Goal: Book appointment/travel/reservation

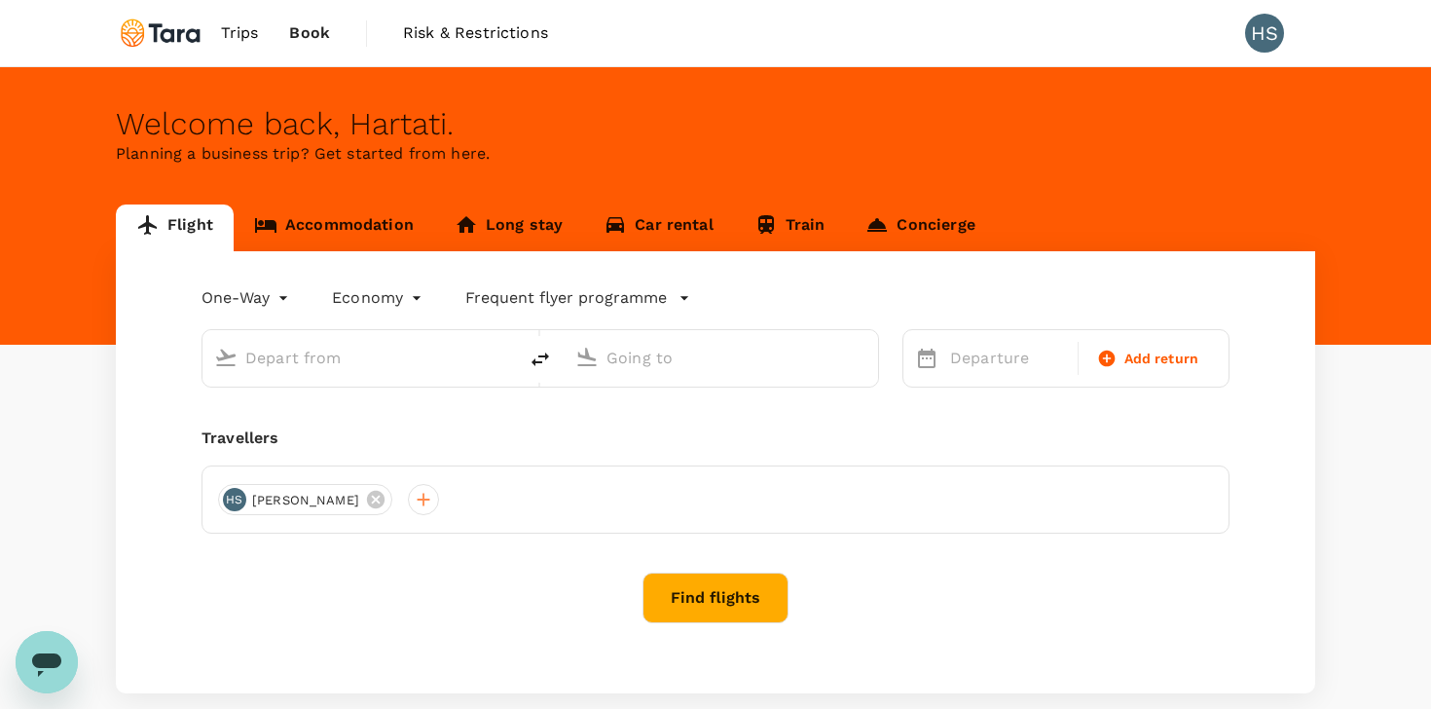
type input "roundtrip"
type input "Soekarno-Hatta Intl (CGK)"
type input "Singapore Changi (SIN)"
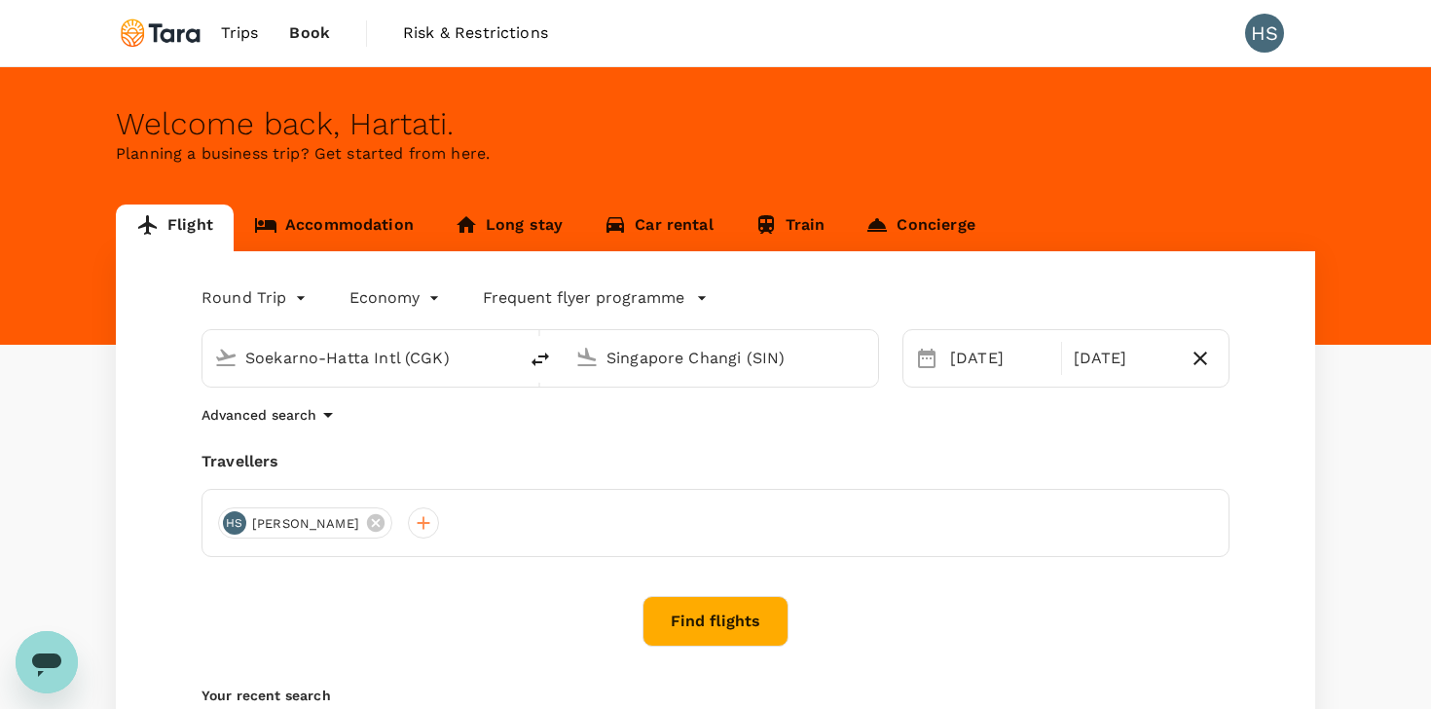
click at [310, 40] on span "Book" at bounding box center [309, 32] width 41 height 23
click at [243, 38] on span "Trips" at bounding box center [240, 32] width 38 height 23
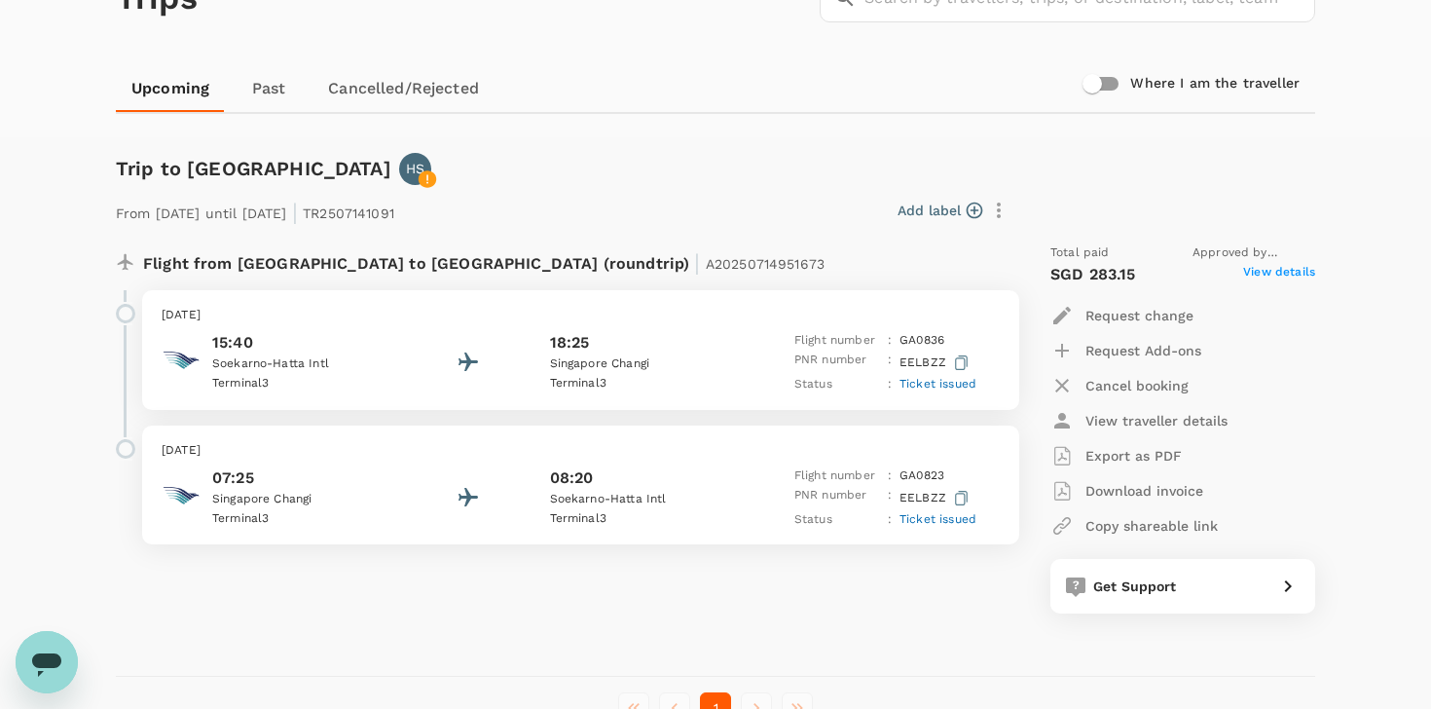
scroll to position [138, 0]
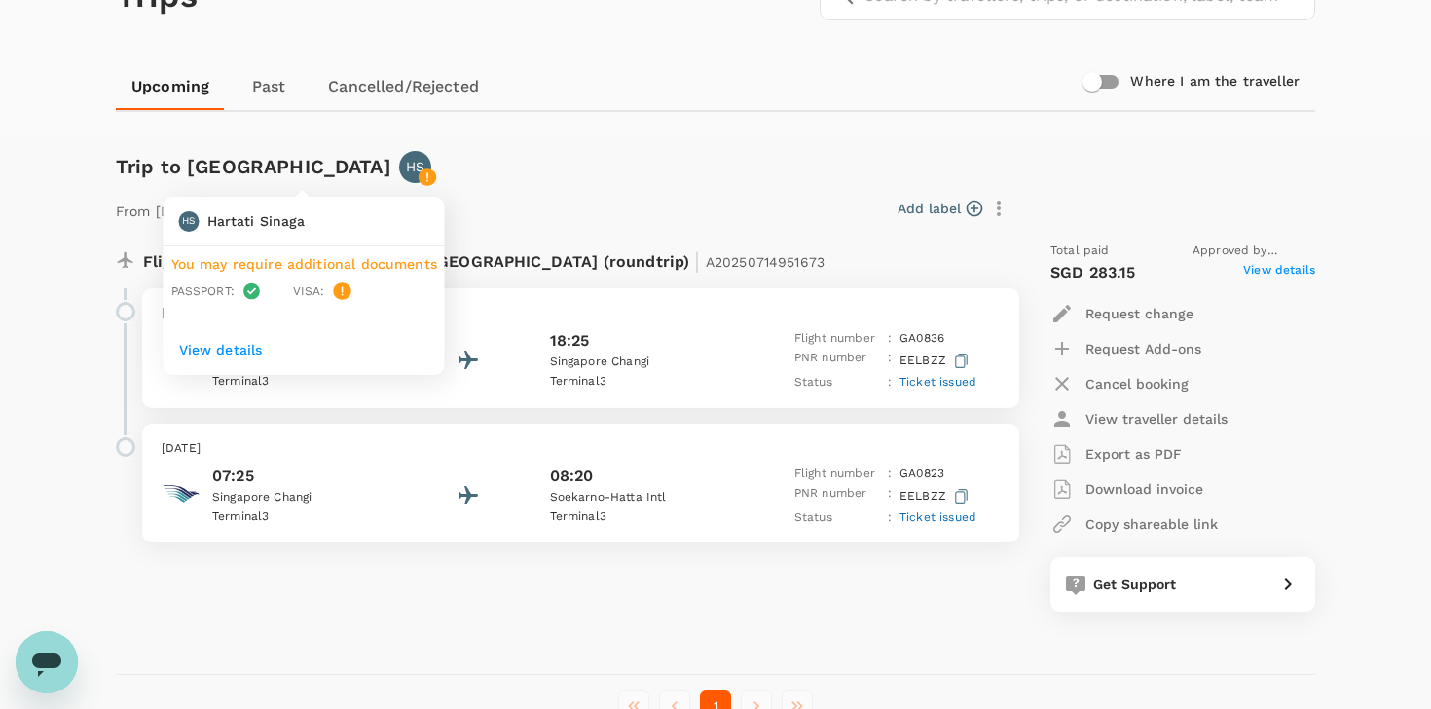
click at [419, 177] on icon at bounding box center [428, 177] width 18 height 18
click at [242, 347] on p "View details" at bounding box center [304, 349] width 250 height 19
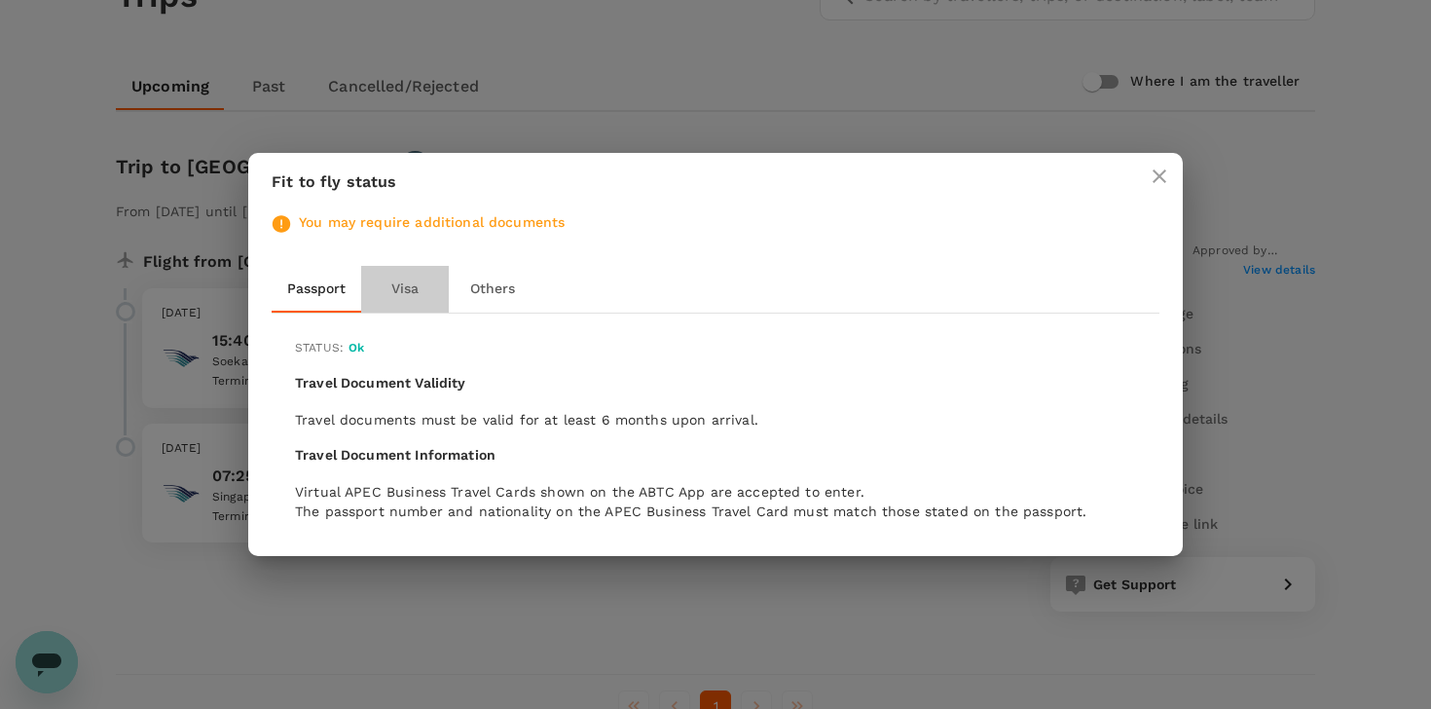
click at [408, 290] on button "Visa" at bounding box center [405, 289] width 88 height 47
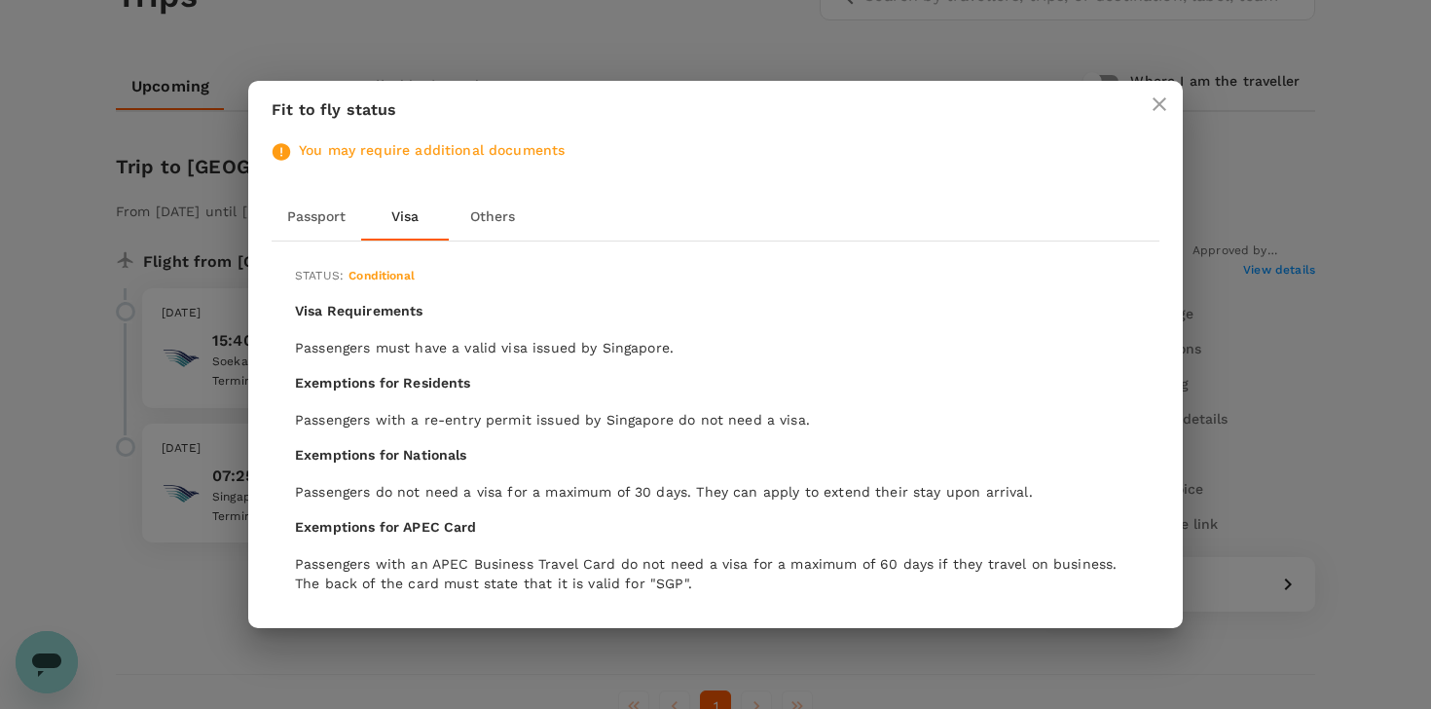
click at [486, 213] on button "Others" at bounding box center [493, 217] width 88 height 47
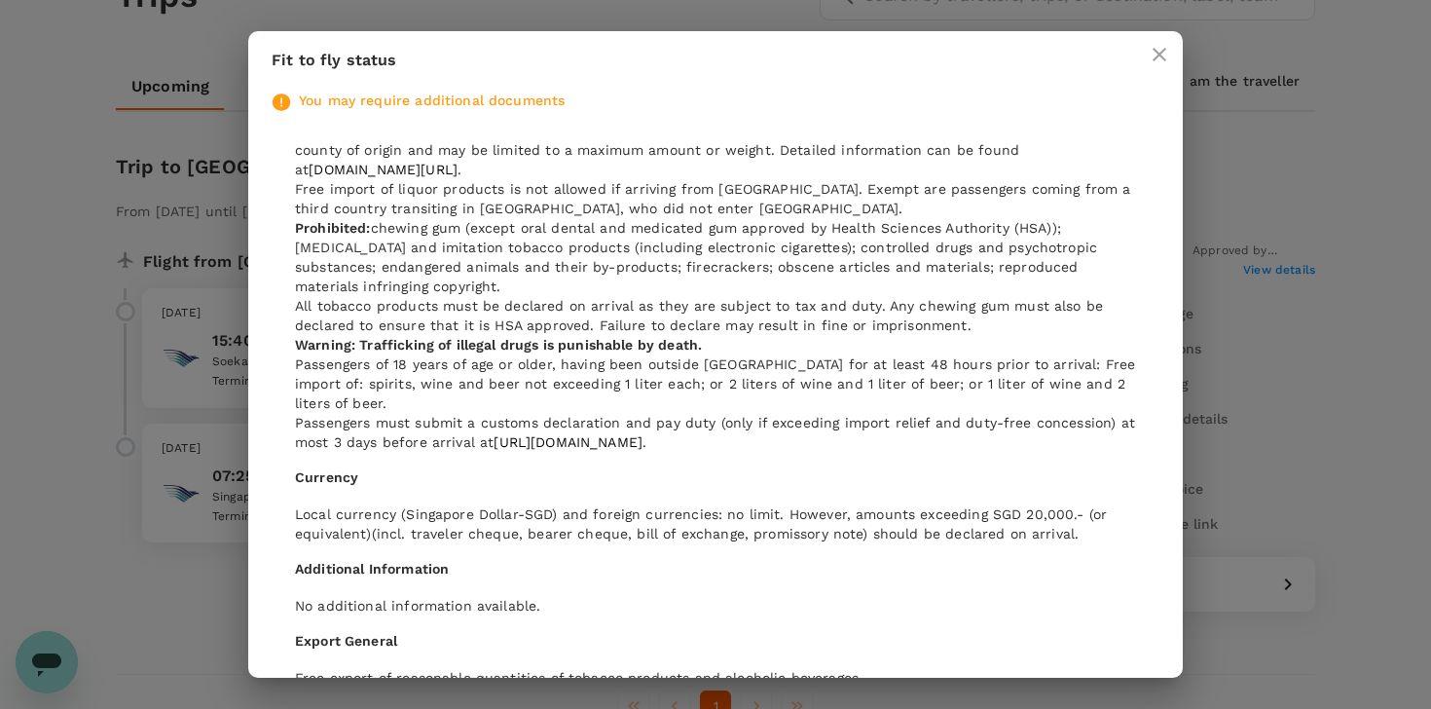
scroll to position [858, 0]
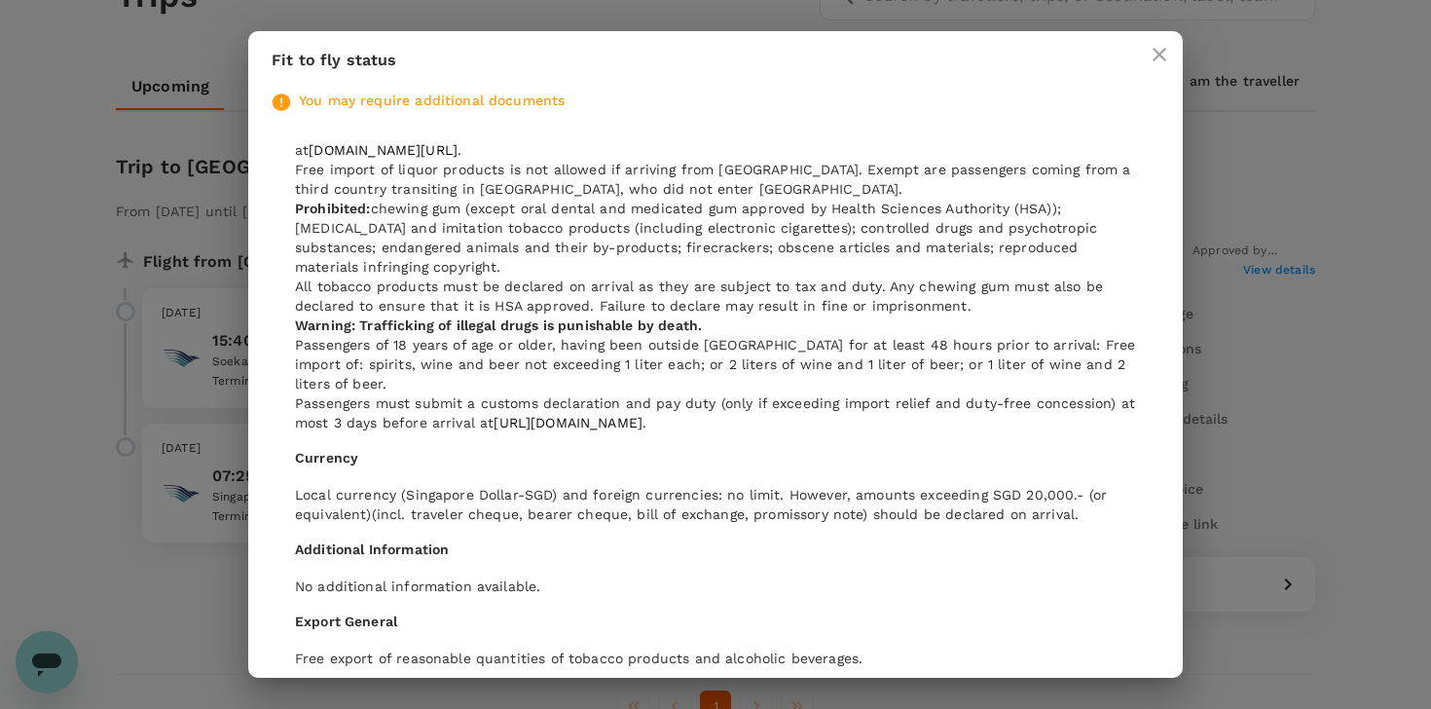
click at [1156, 54] on icon "close" at bounding box center [1159, 54] width 23 height 23
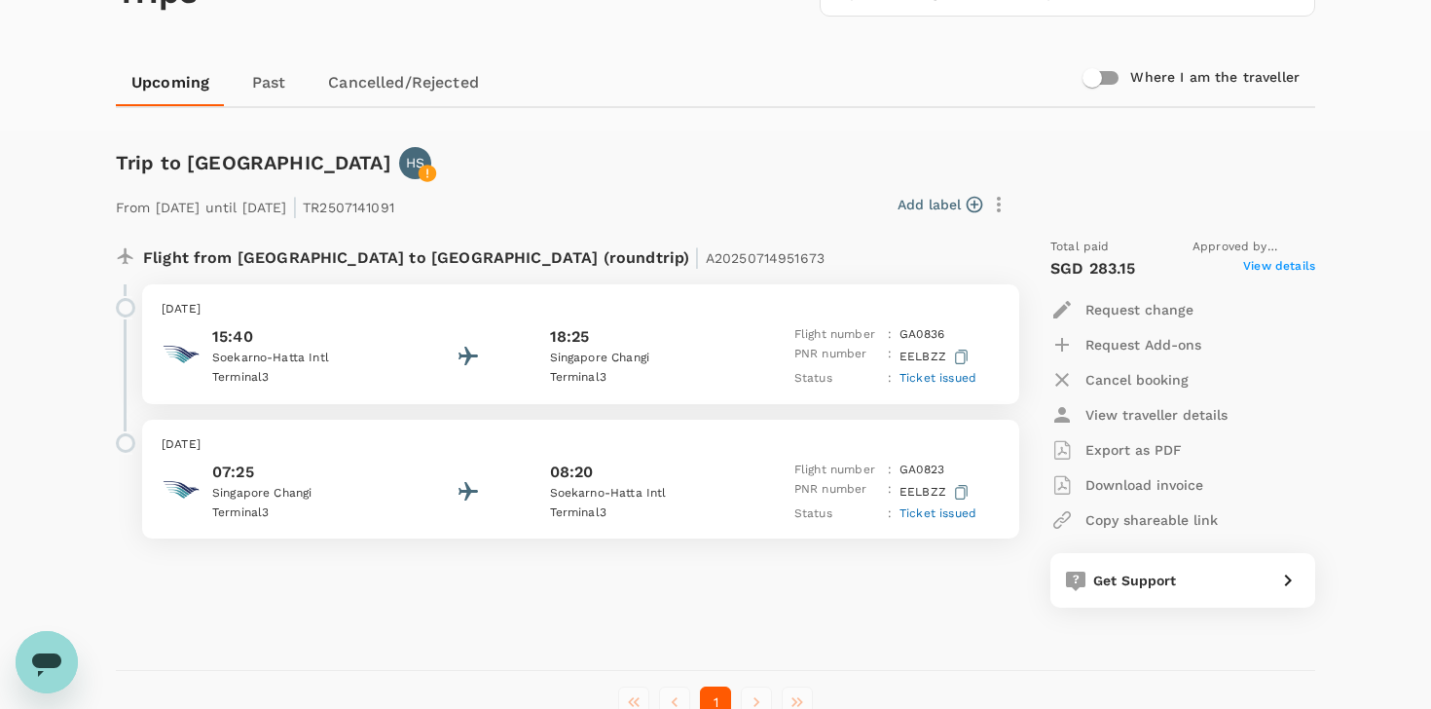
scroll to position [0, 0]
